Goal: Find specific page/section: Find specific page/section

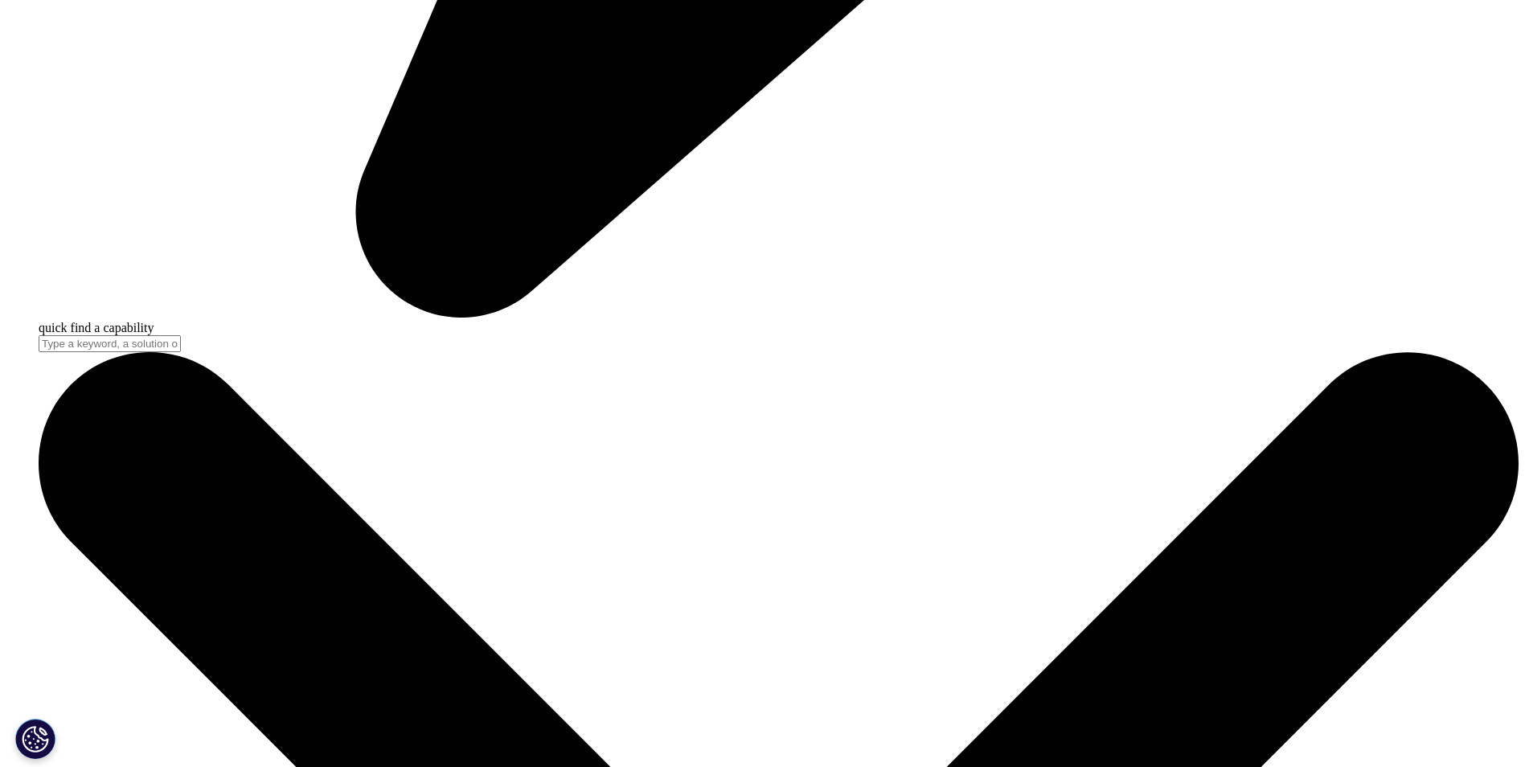
scroll to position [2010, 0]
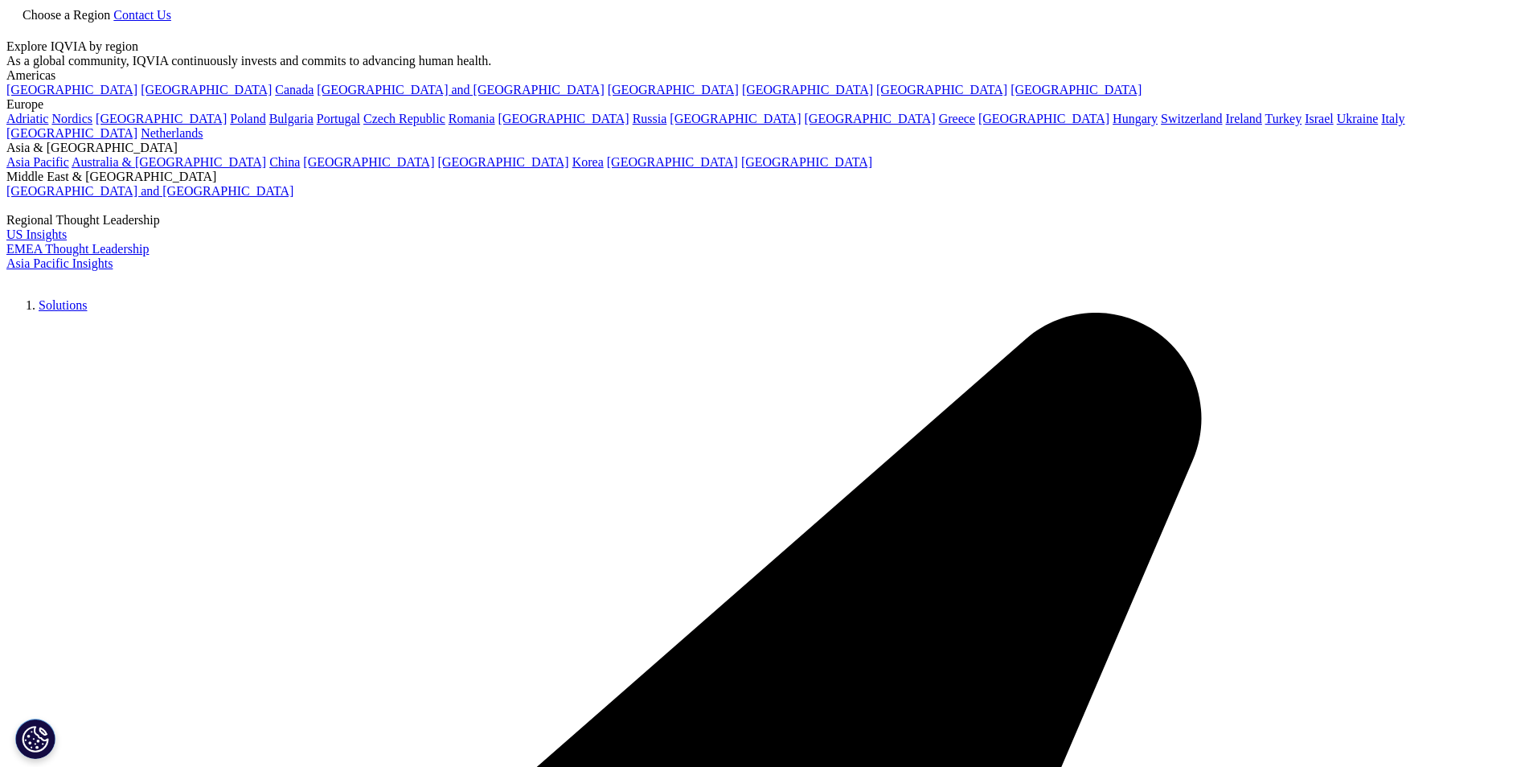
scroll to position [1206, 0]
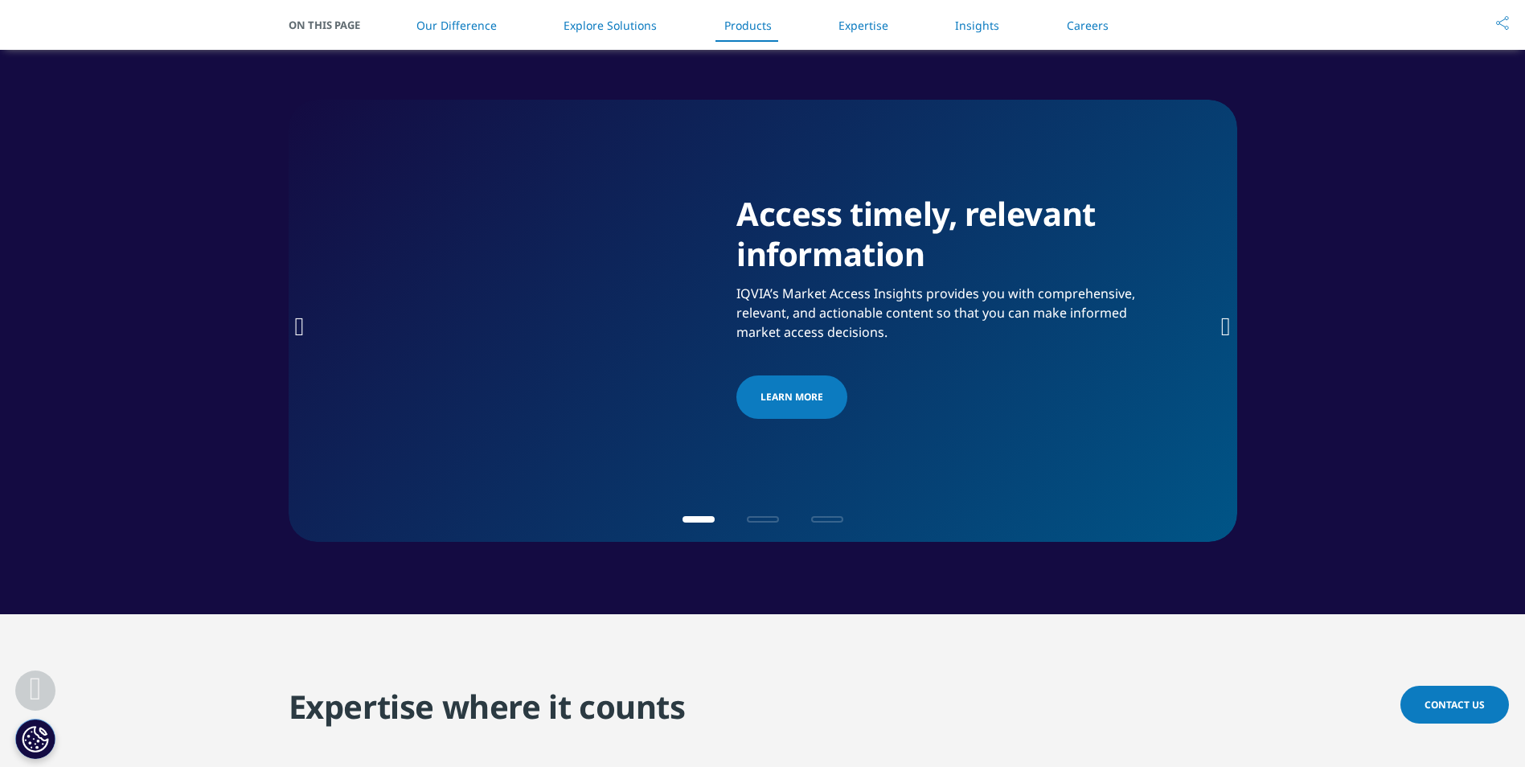
scroll to position [2556, 0]
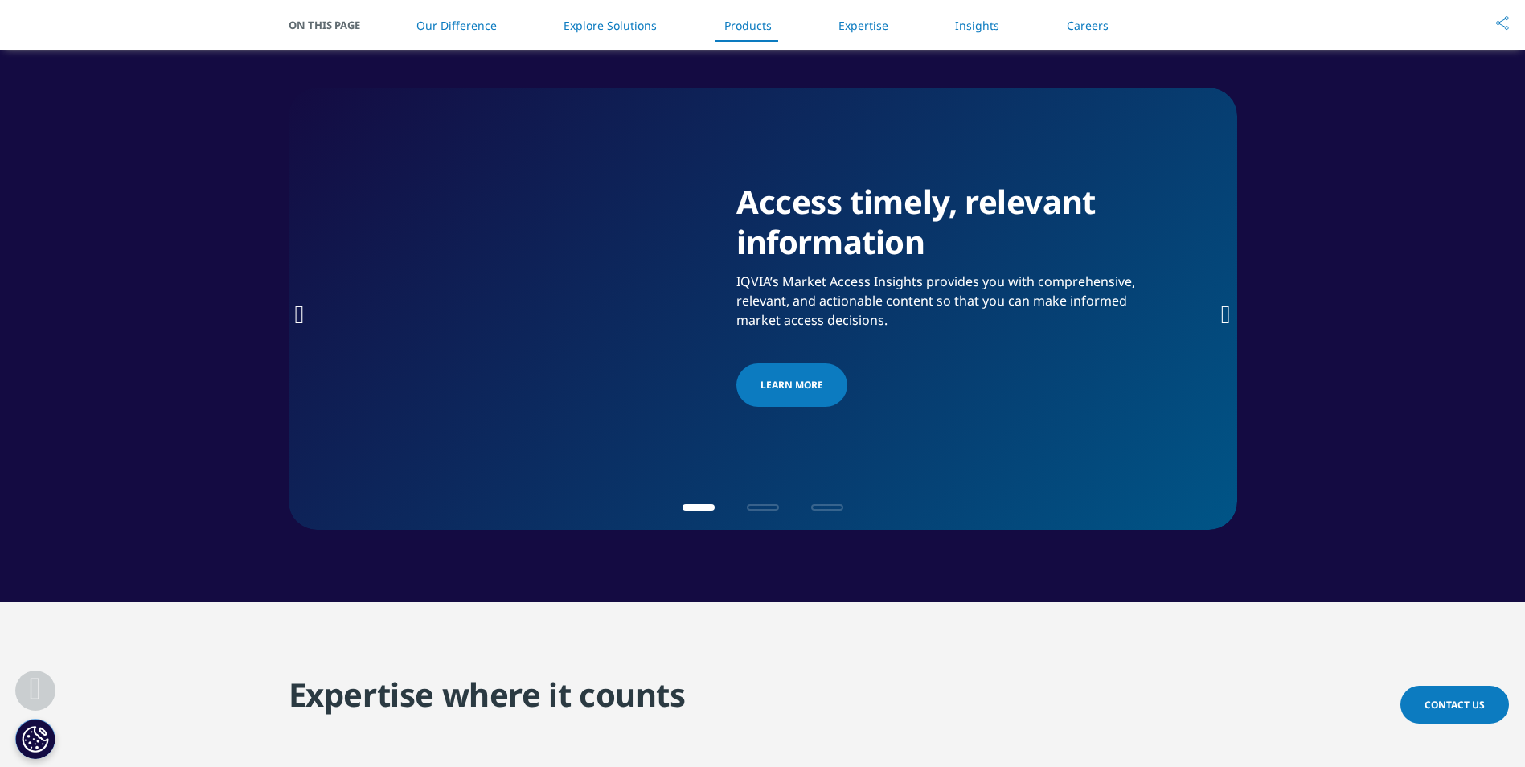
click at [1226, 327] on icon "Next slide" at bounding box center [1226, 315] width 10 height 26
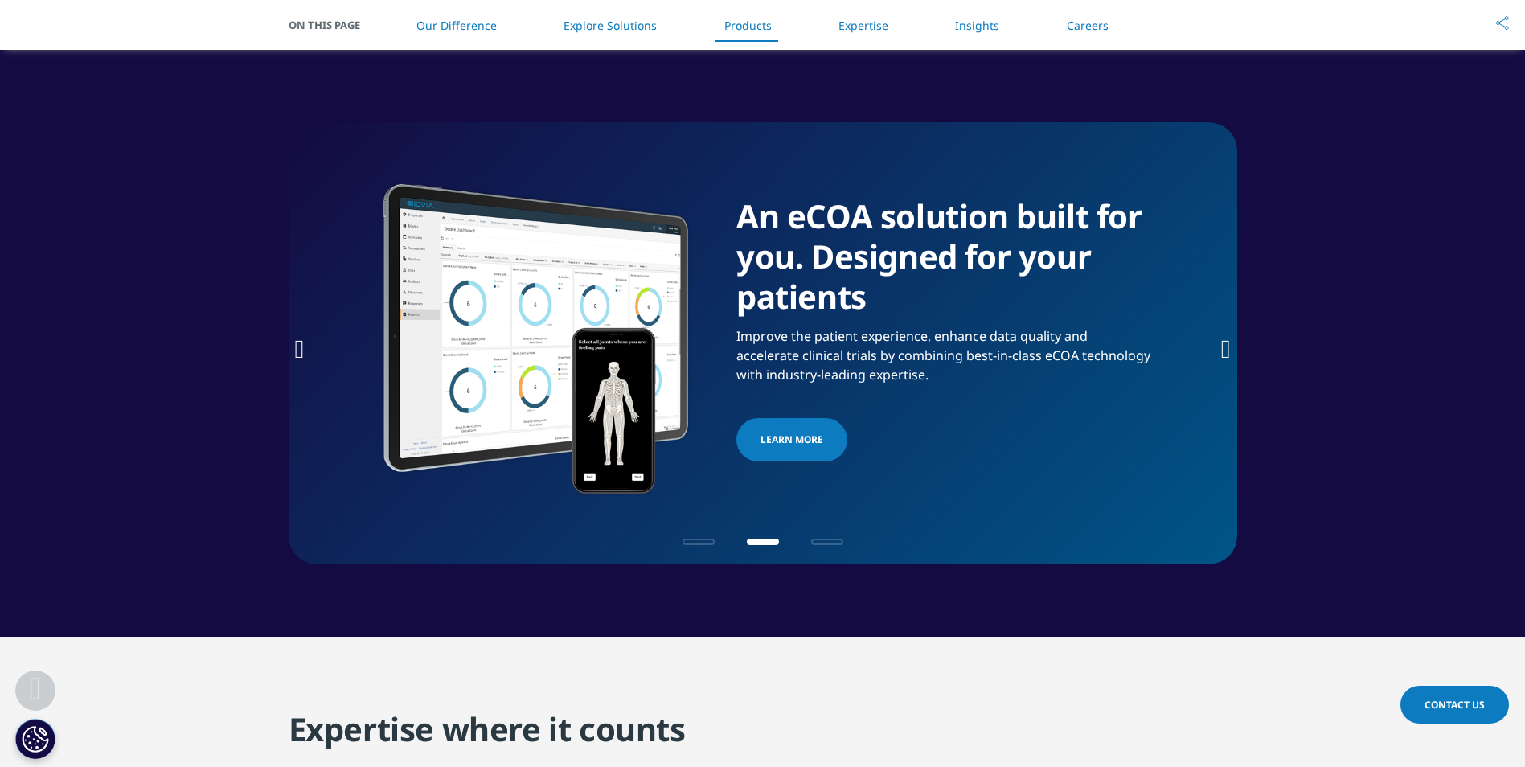
click at [1226, 344] on icon "Next slide" at bounding box center [1226, 349] width 10 height 26
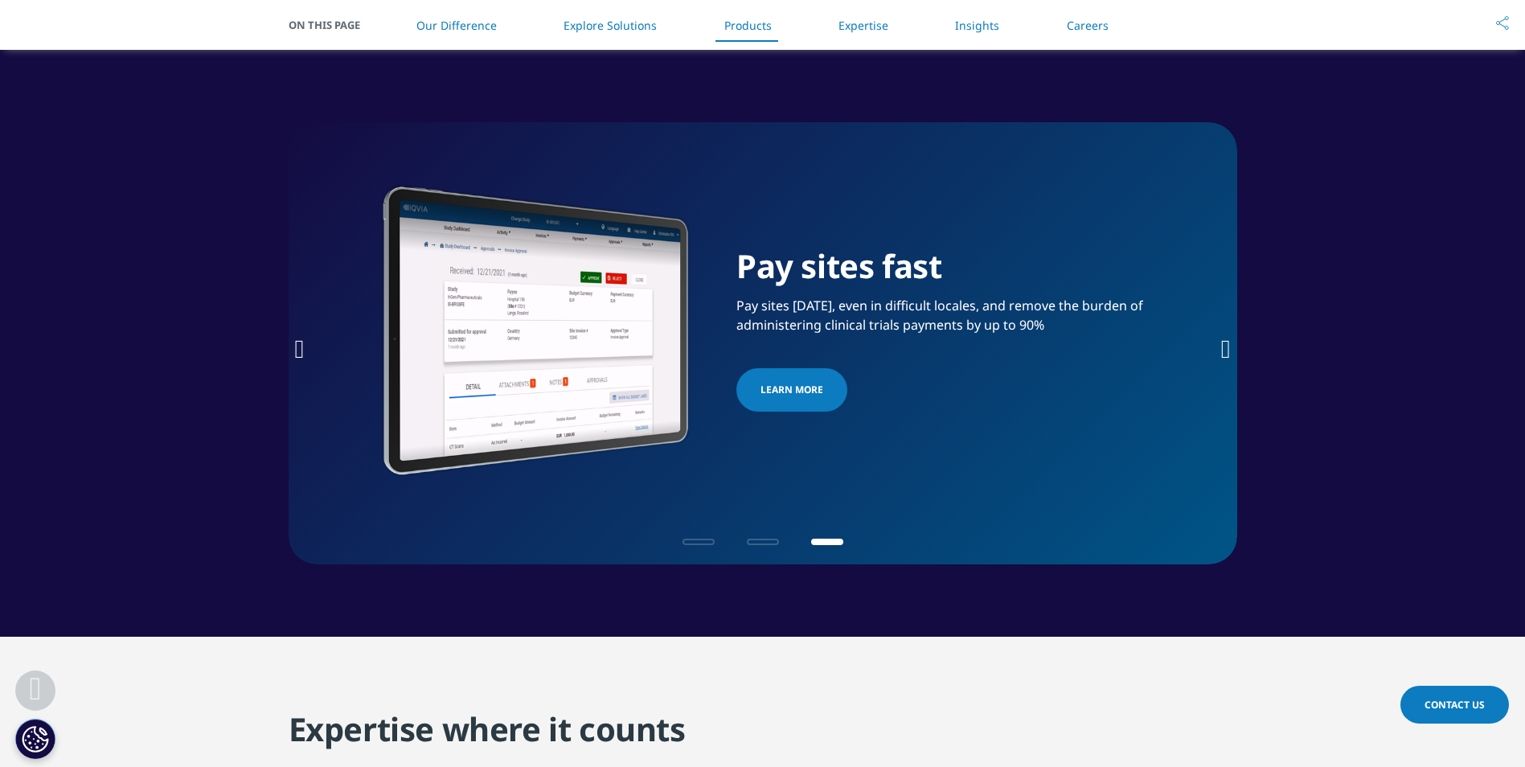
click at [1226, 344] on icon "Next slide" at bounding box center [1226, 349] width 10 height 26
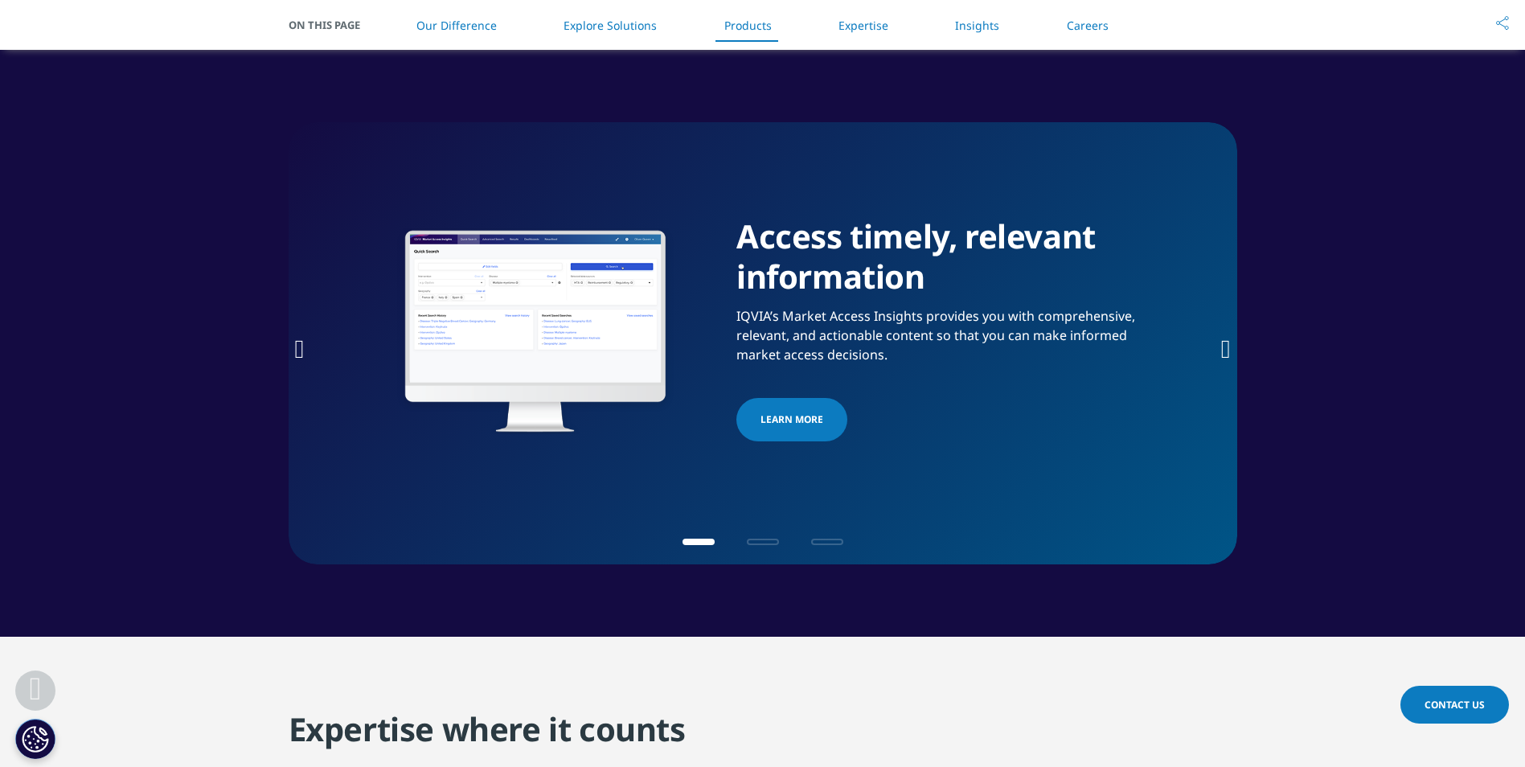
click at [1226, 344] on icon "Next slide" at bounding box center [1226, 349] width 10 height 26
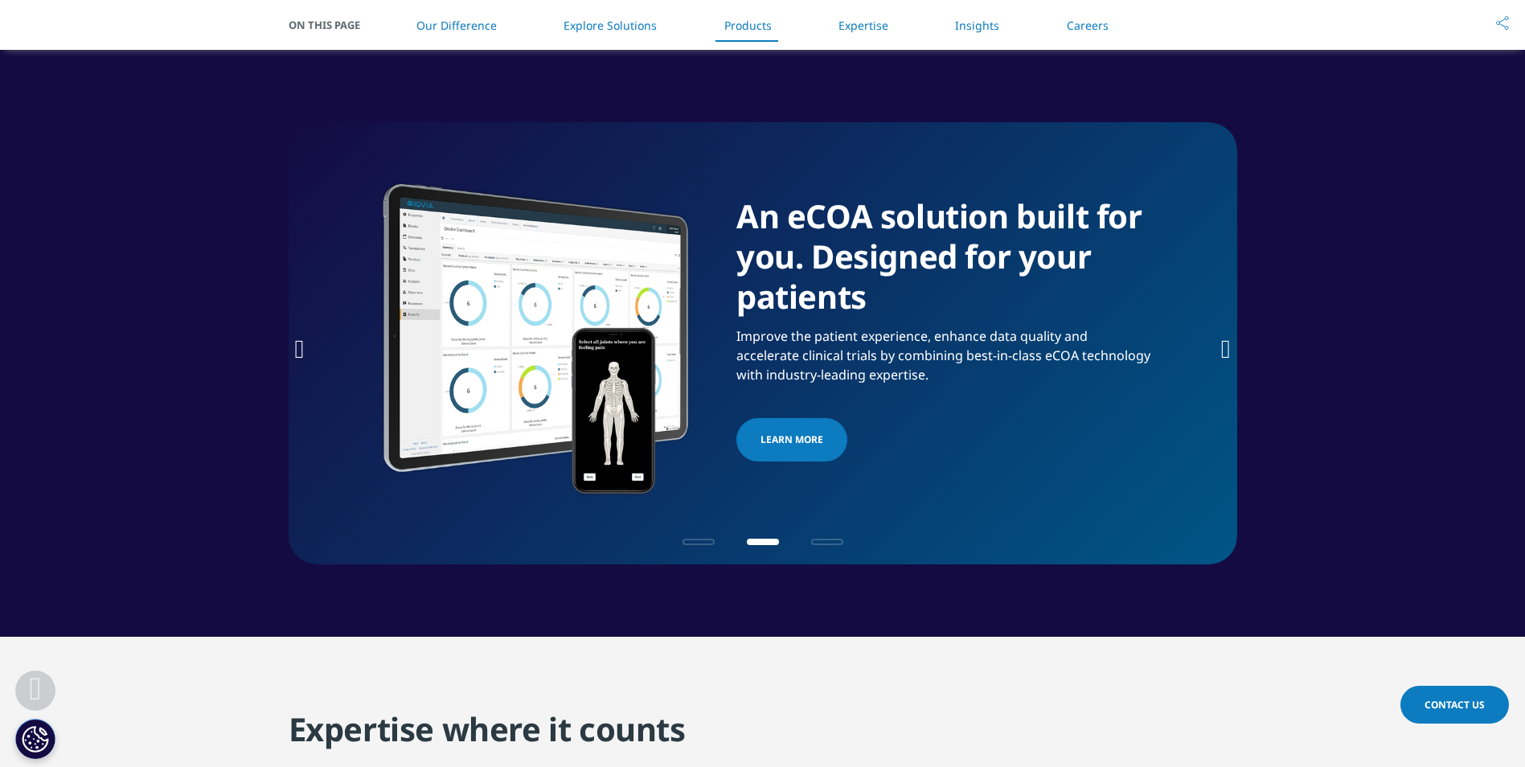
click at [1226, 344] on icon "Next slide" at bounding box center [1226, 349] width 10 height 26
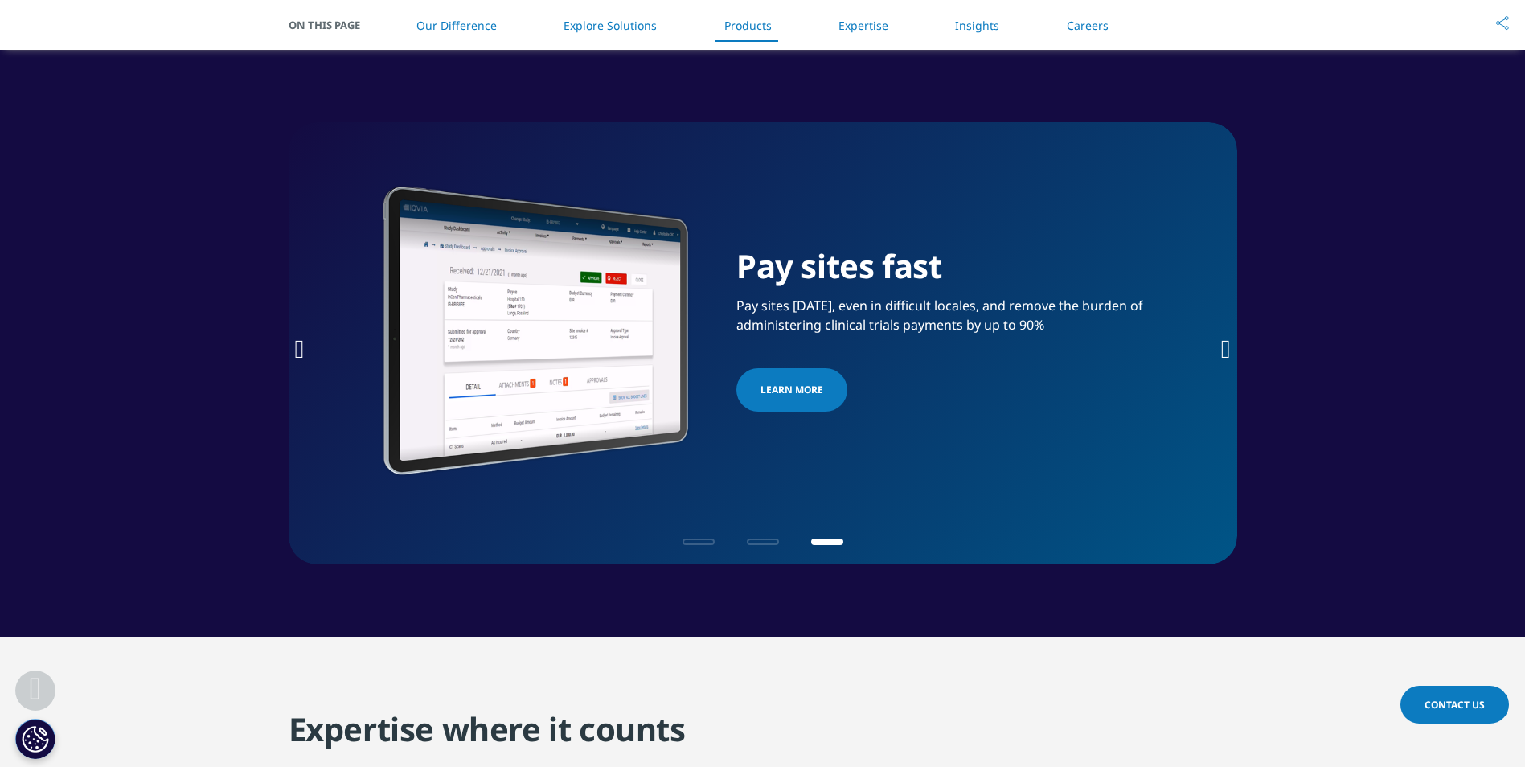
click at [1226, 344] on icon "Next slide" at bounding box center [1226, 349] width 10 height 26
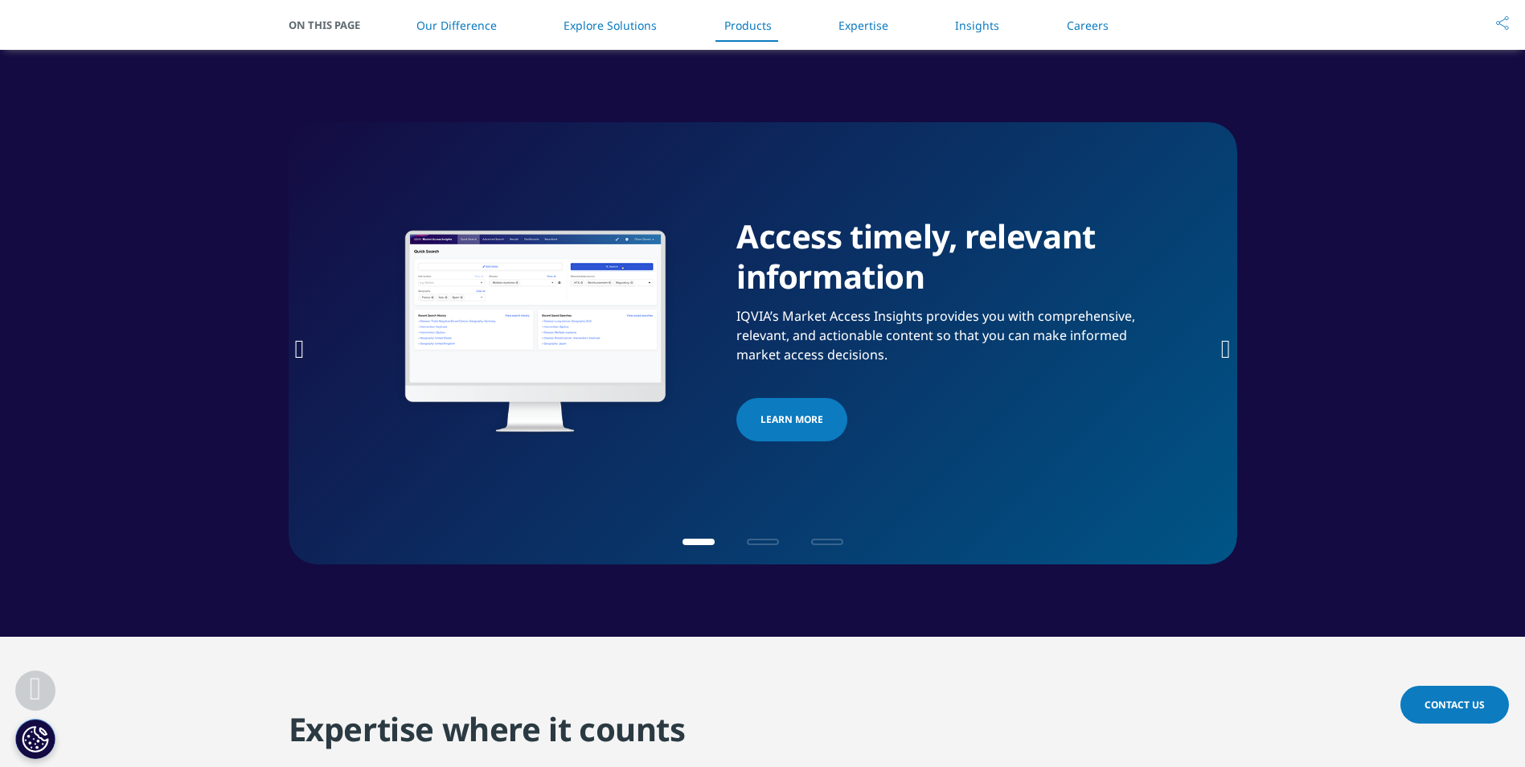
click at [1226, 344] on icon "Next slide" at bounding box center [1226, 349] width 10 height 26
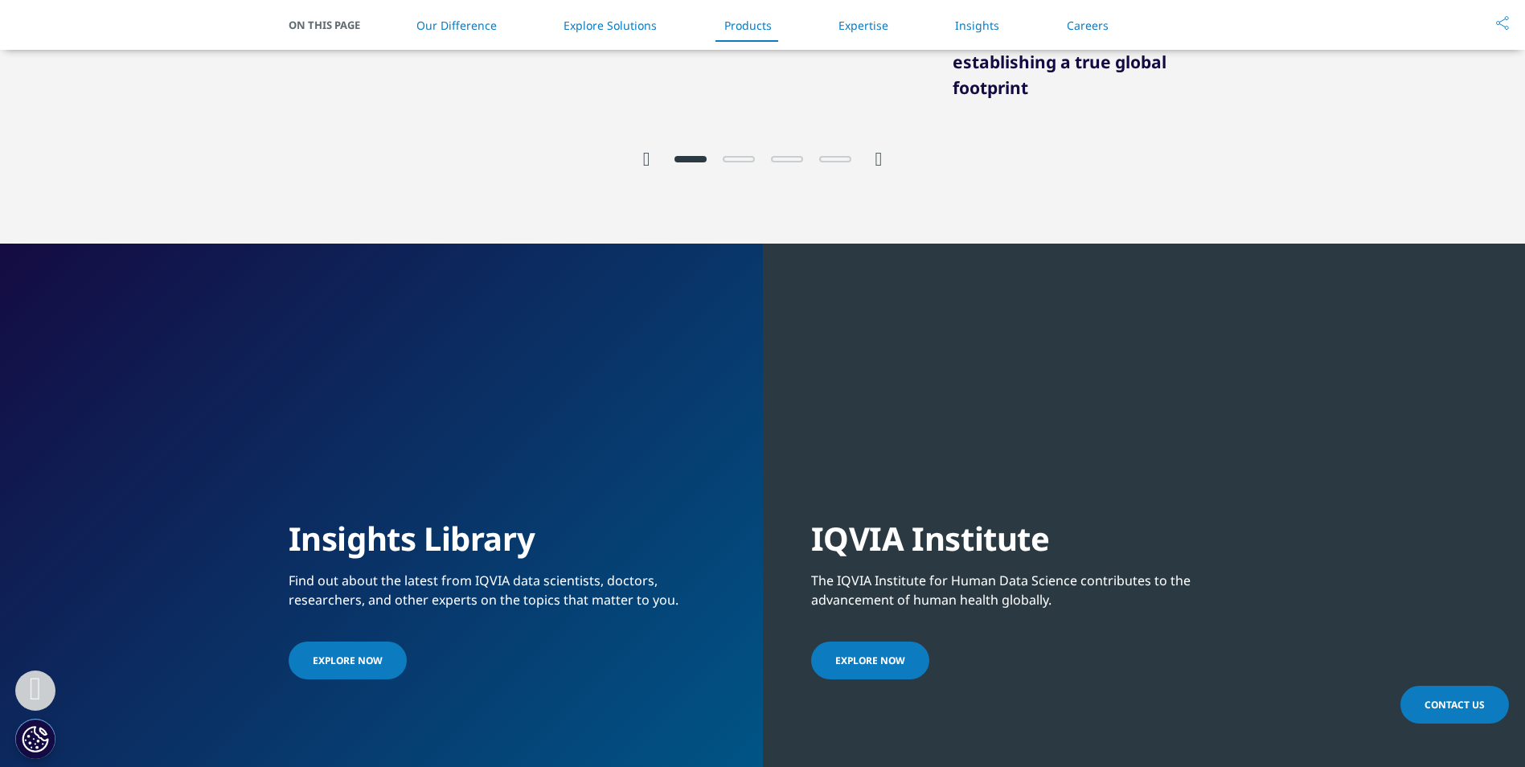
scroll to position [2691, 0]
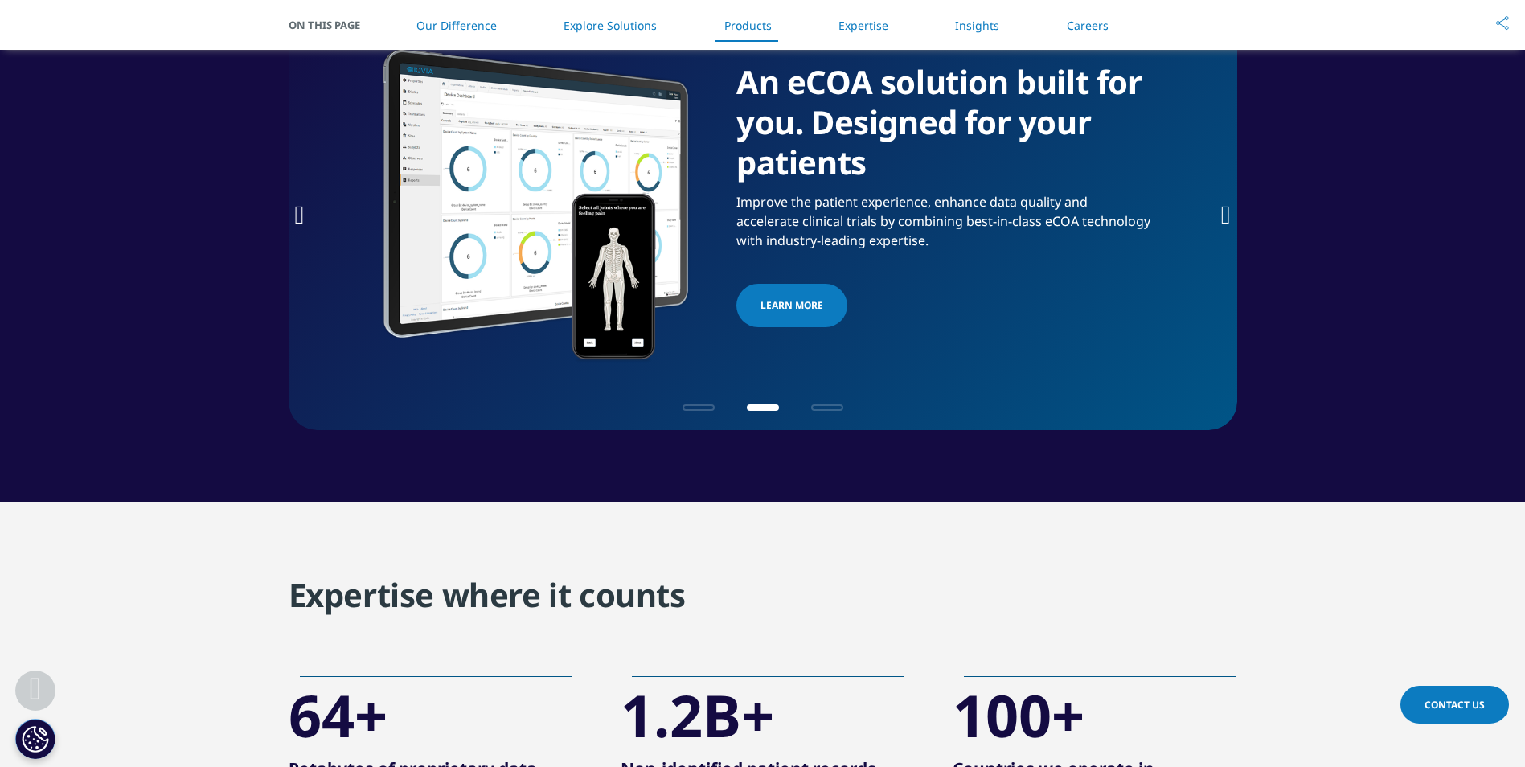
scroll to position [2691, 0]
